Goal: Information Seeking & Learning: Learn about a topic

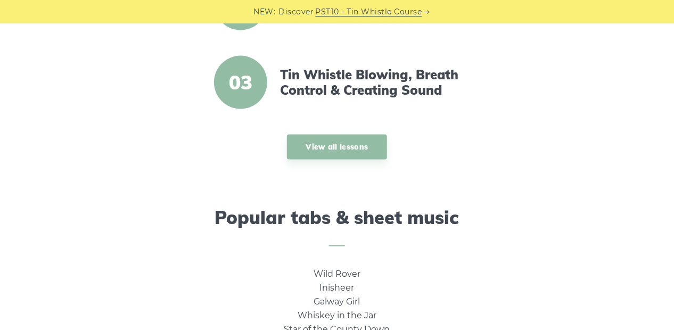
scroll to position [532, 0]
click at [340, 147] on link "View all lessons" at bounding box center [337, 146] width 101 height 25
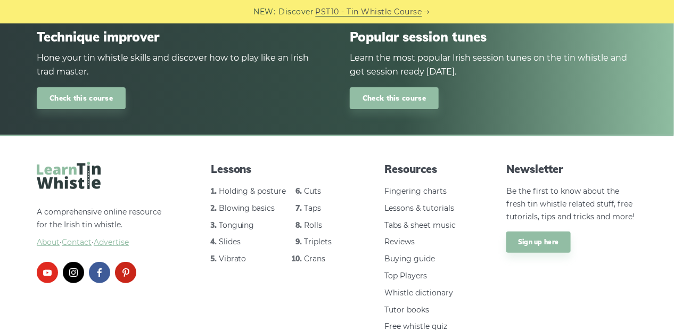
scroll to position [1594, 0]
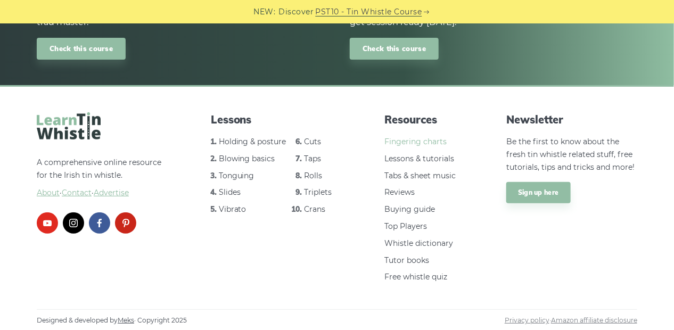
click at [419, 141] on link "Fingering charts" at bounding box center [415, 142] width 62 height 10
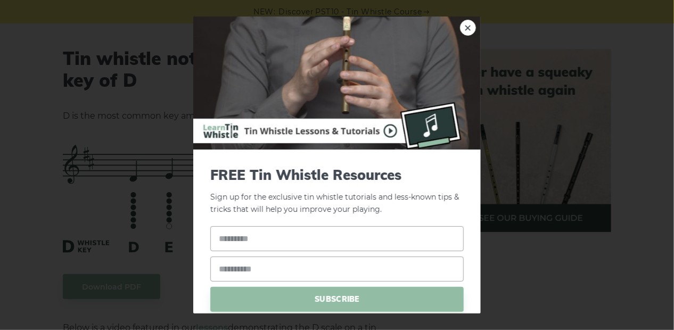
scroll to position [1384, 0]
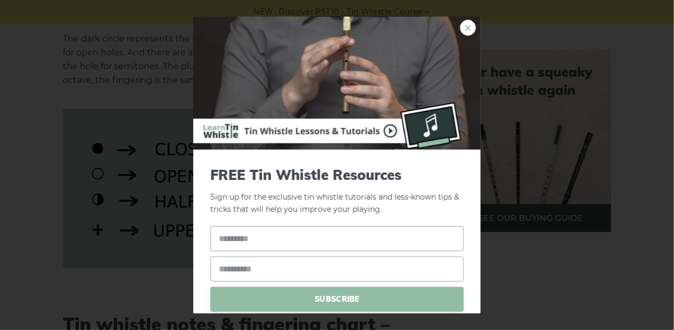
click at [460, 27] on link "×" at bounding box center [468, 28] width 16 height 16
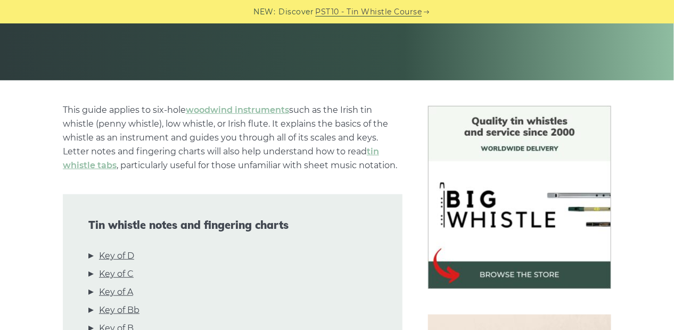
scroll to position [0, 0]
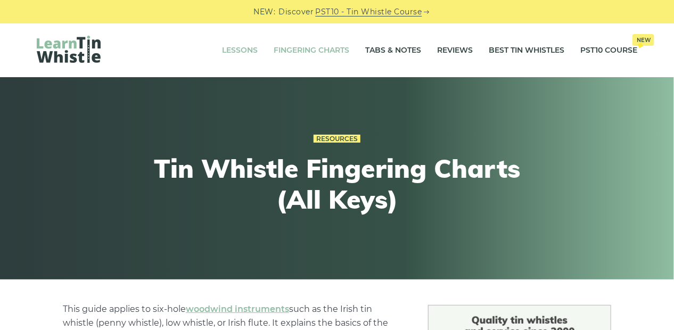
click at [239, 47] on link "Lessons" at bounding box center [240, 50] width 36 height 27
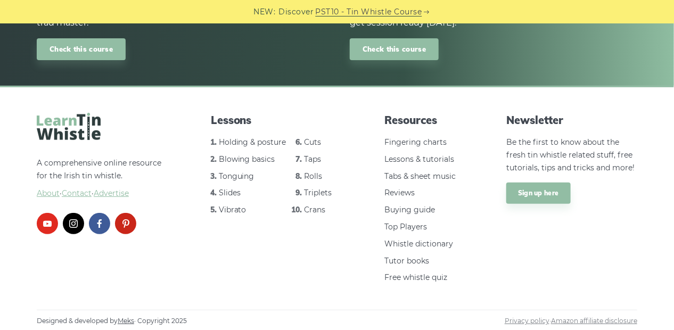
scroll to position [1594, 0]
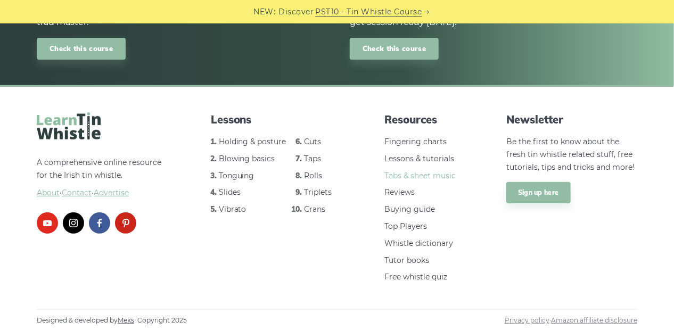
click at [406, 176] on link "Tabs & sheet music" at bounding box center [419, 176] width 71 height 10
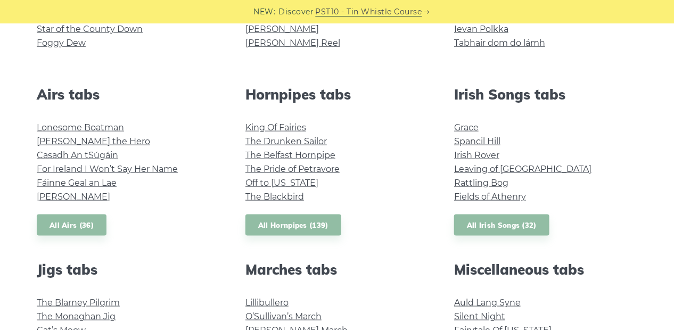
scroll to position [213, 0]
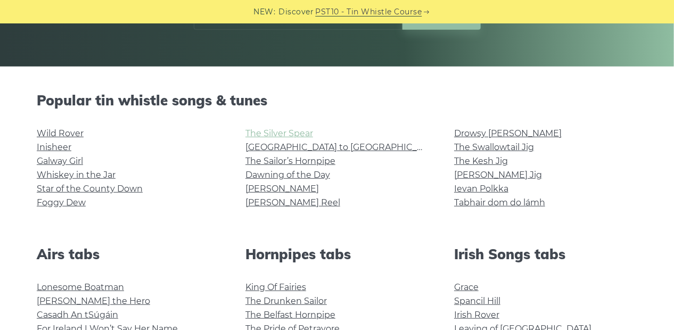
click at [283, 134] on link "The Silver Spear" at bounding box center [279, 133] width 68 height 10
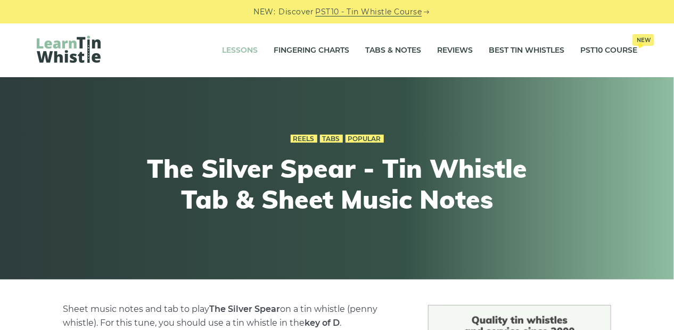
click at [244, 49] on link "Lessons" at bounding box center [240, 50] width 36 height 27
